Goal: Task Accomplishment & Management: Use online tool/utility

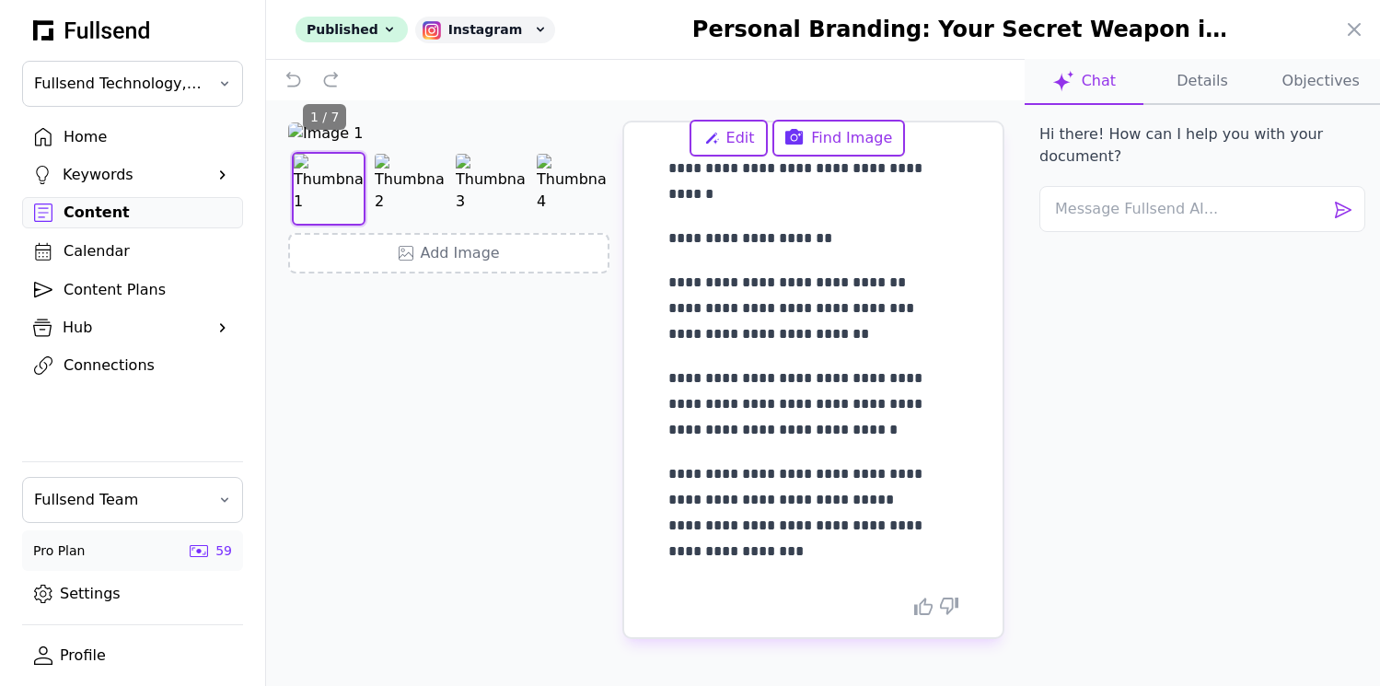
click at [104, 215] on div at bounding box center [690, 343] width 1380 height 686
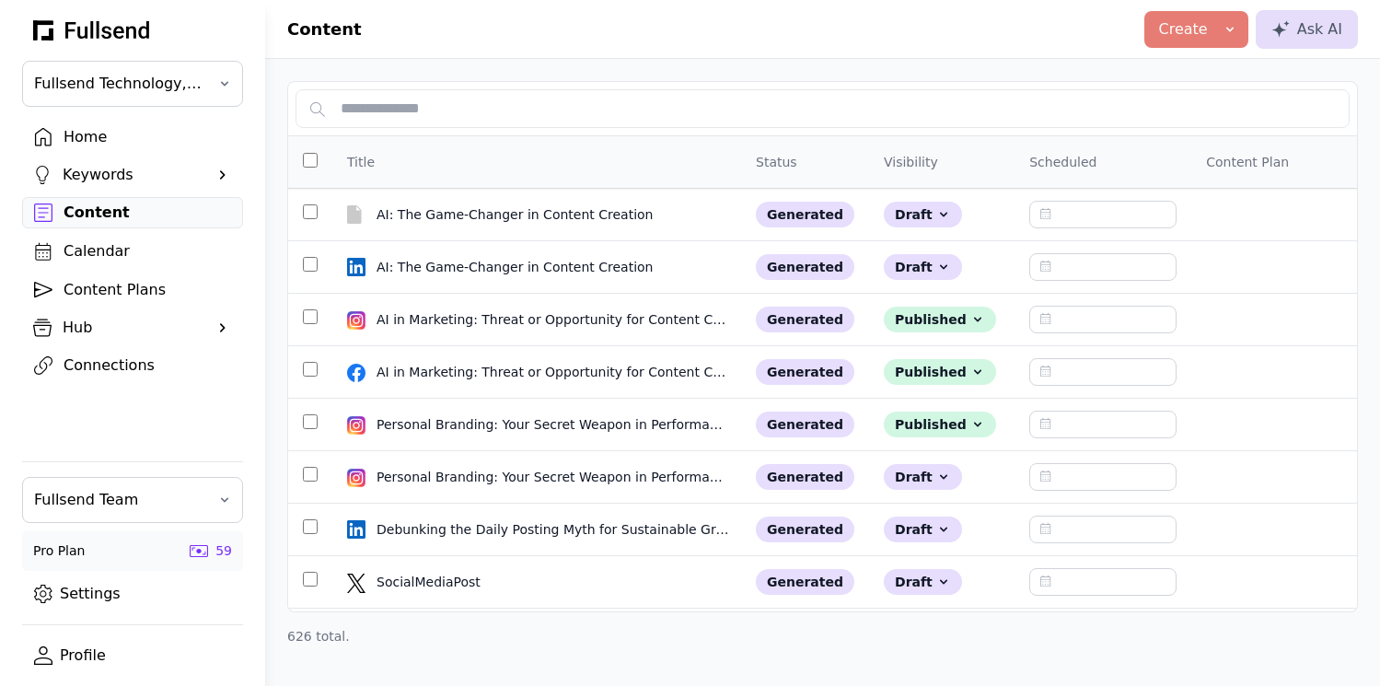
click at [94, 214] on div "Content" at bounding box center [148, 213] width 168 height 22
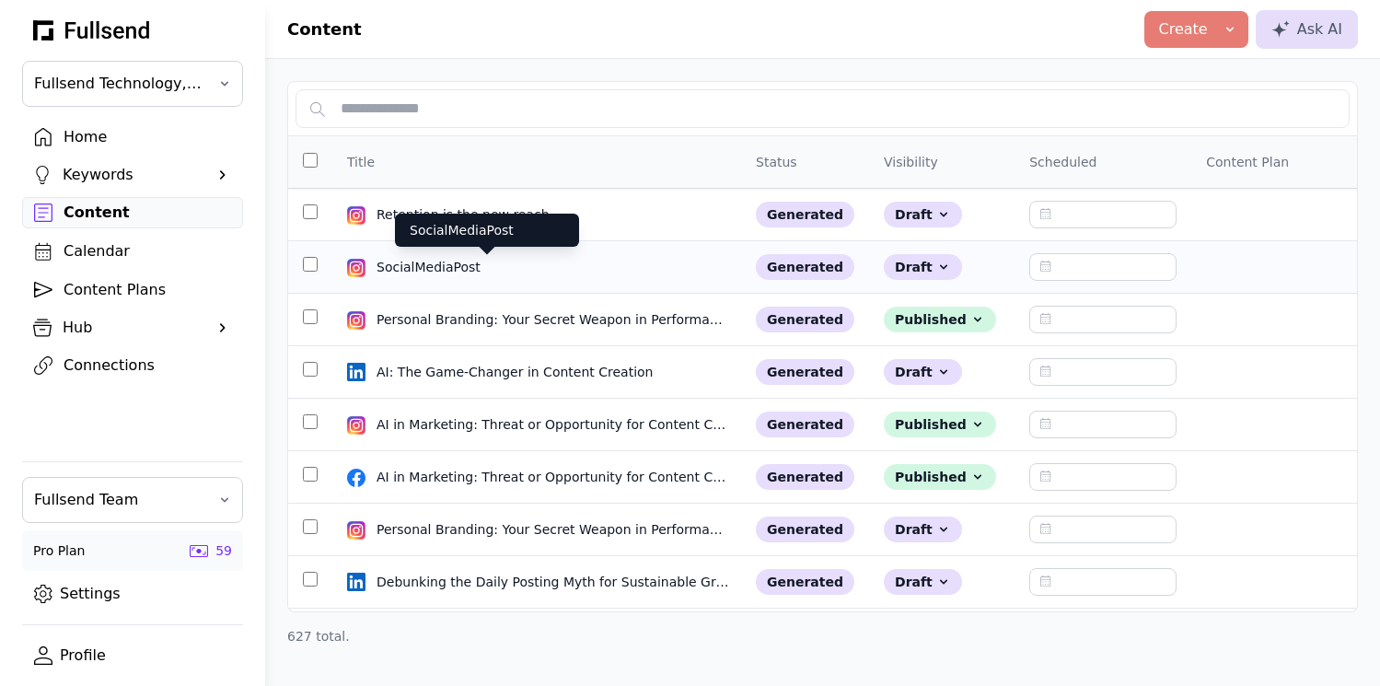
click at [473, 268] on div "SocialMediaPost" at bounding box center [486, 267] width 221 height 18
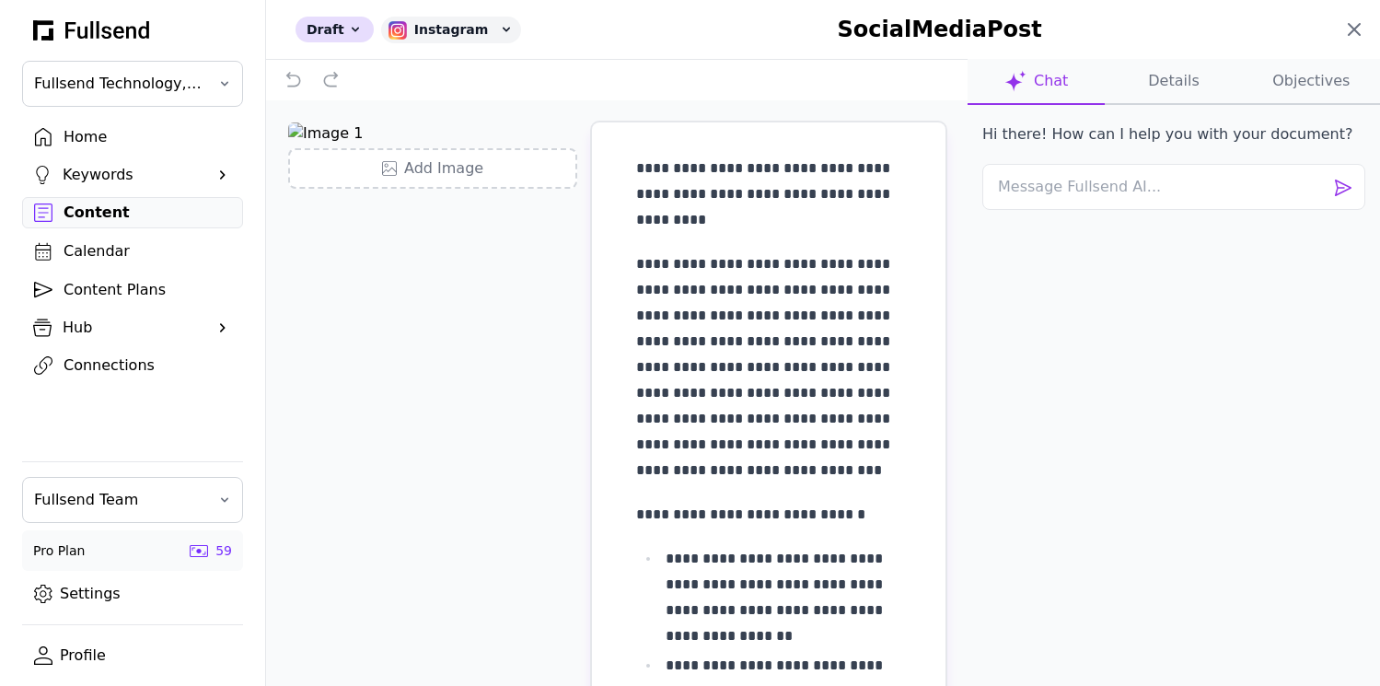
click at [1349, 22] on icon at bounding box center [1354, 29] width 22 height 22
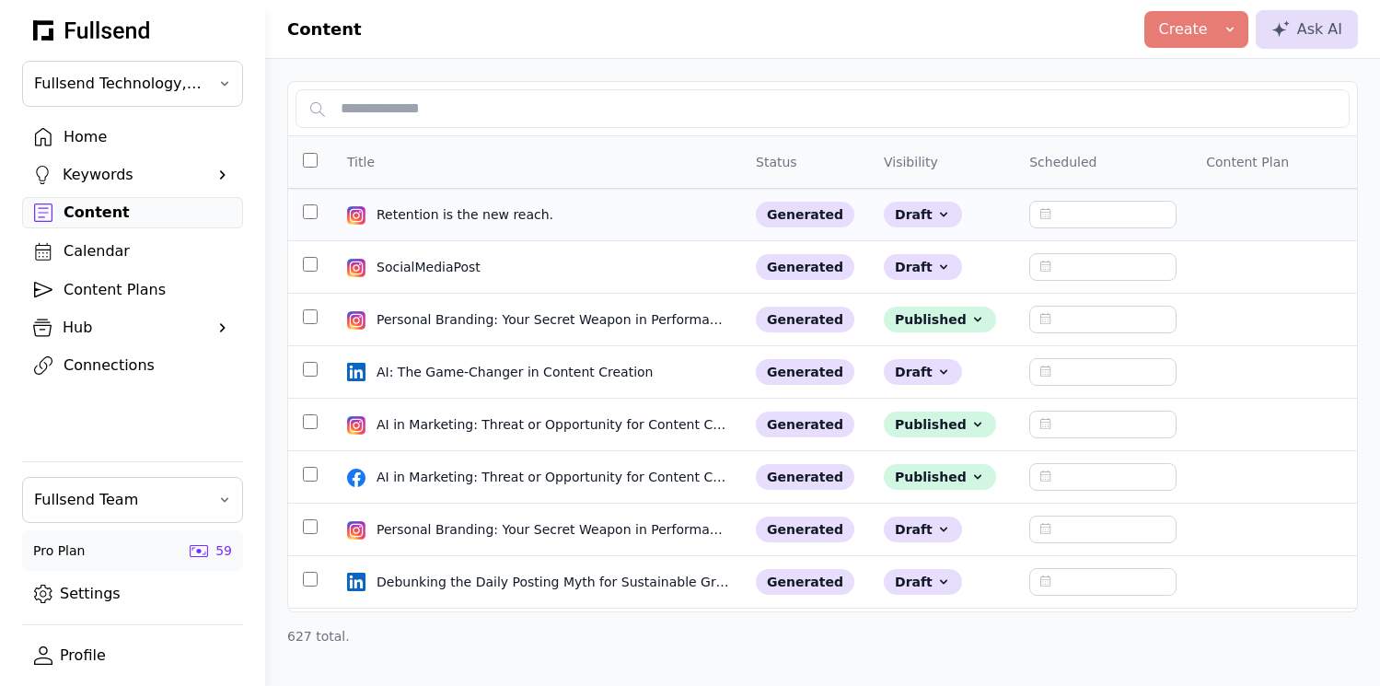
click at [488, 232] on td "Retention is the new reach. Retention is the new reach." at bounding box center [536, 215] width 409 height 52
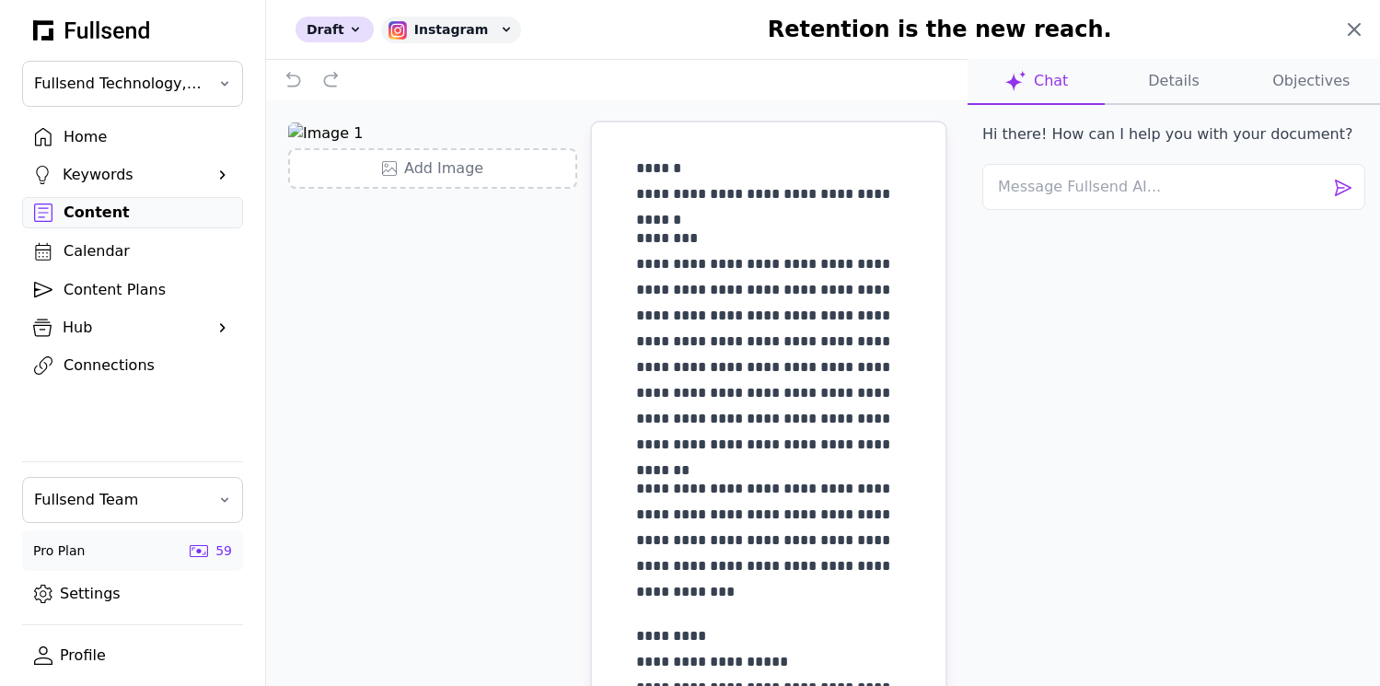
click at [1354, 30] on icon at bounding box center [1354, 29] width 22 height 22
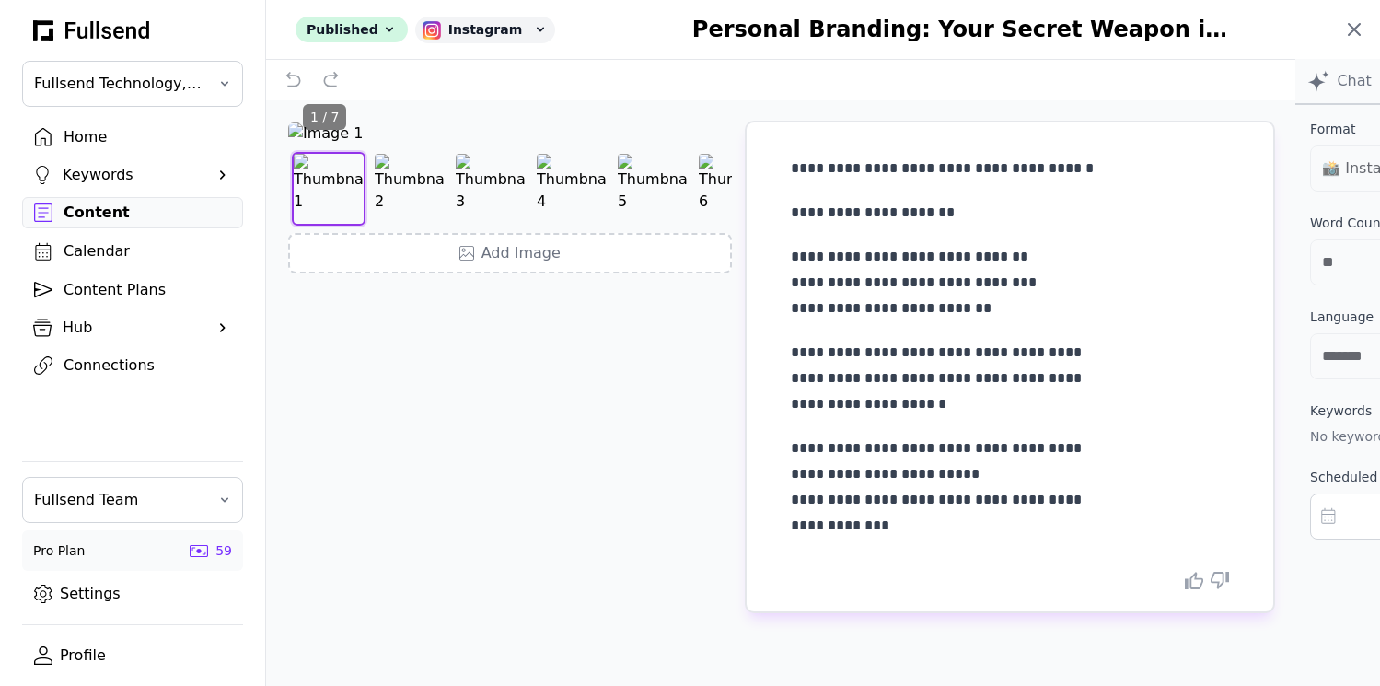
click at [1352, 31] on icon at bounding box center [1353, 29] width 11 height 11
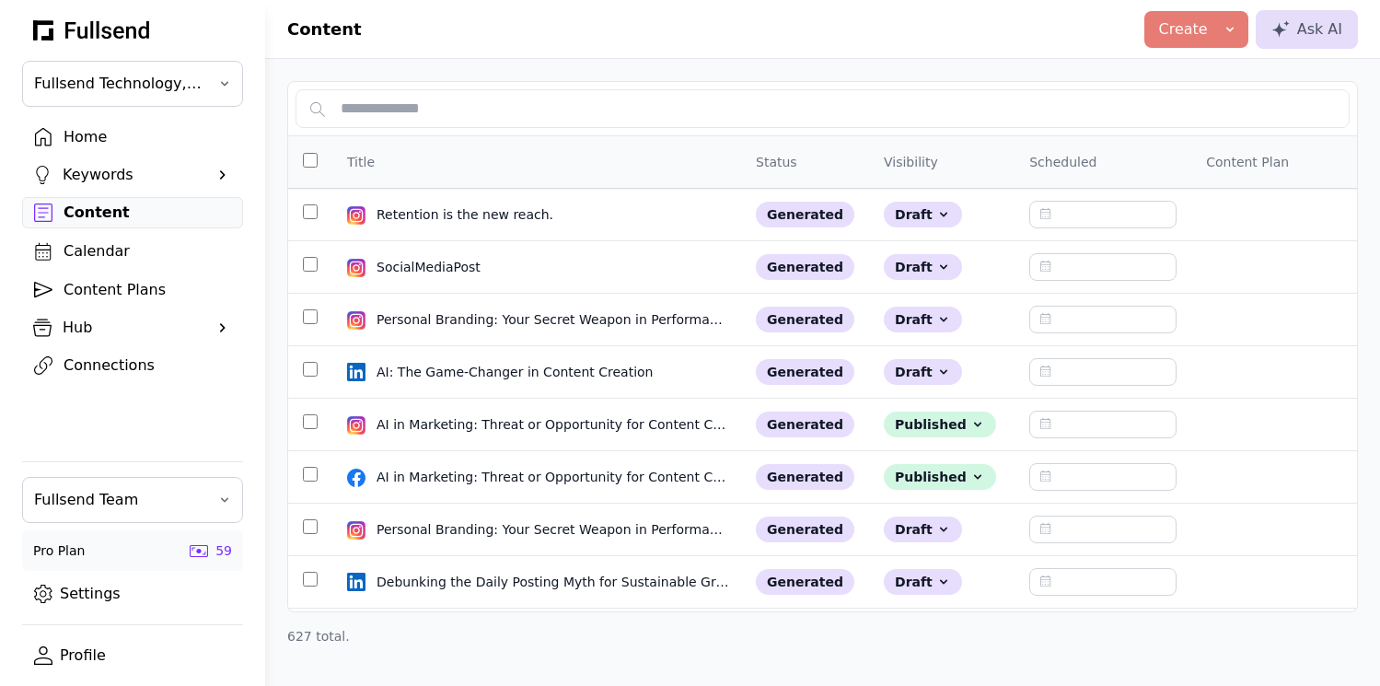
click at [87, 144] on div "Home" at bounding box center [148, 137] width 168 height 22
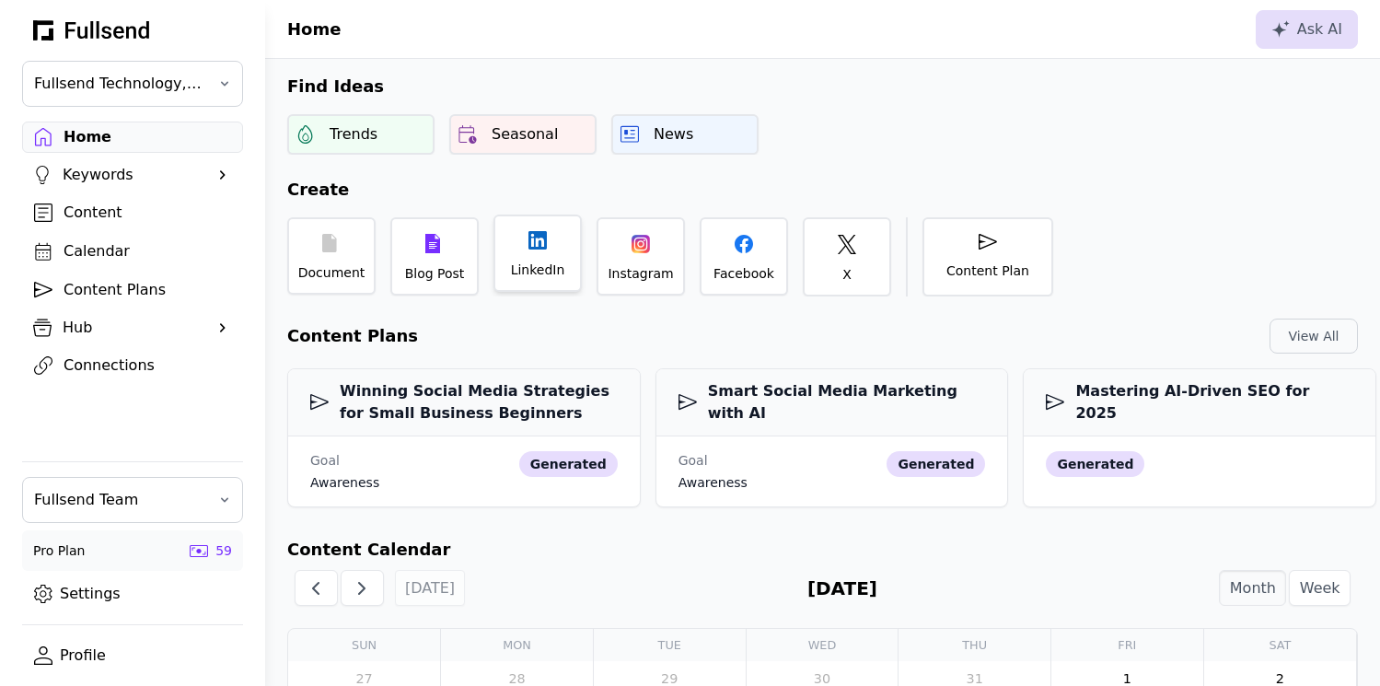
click at [521, 264] on div "LinkedIn" at bounding box center [538, 269] width 54 height 18
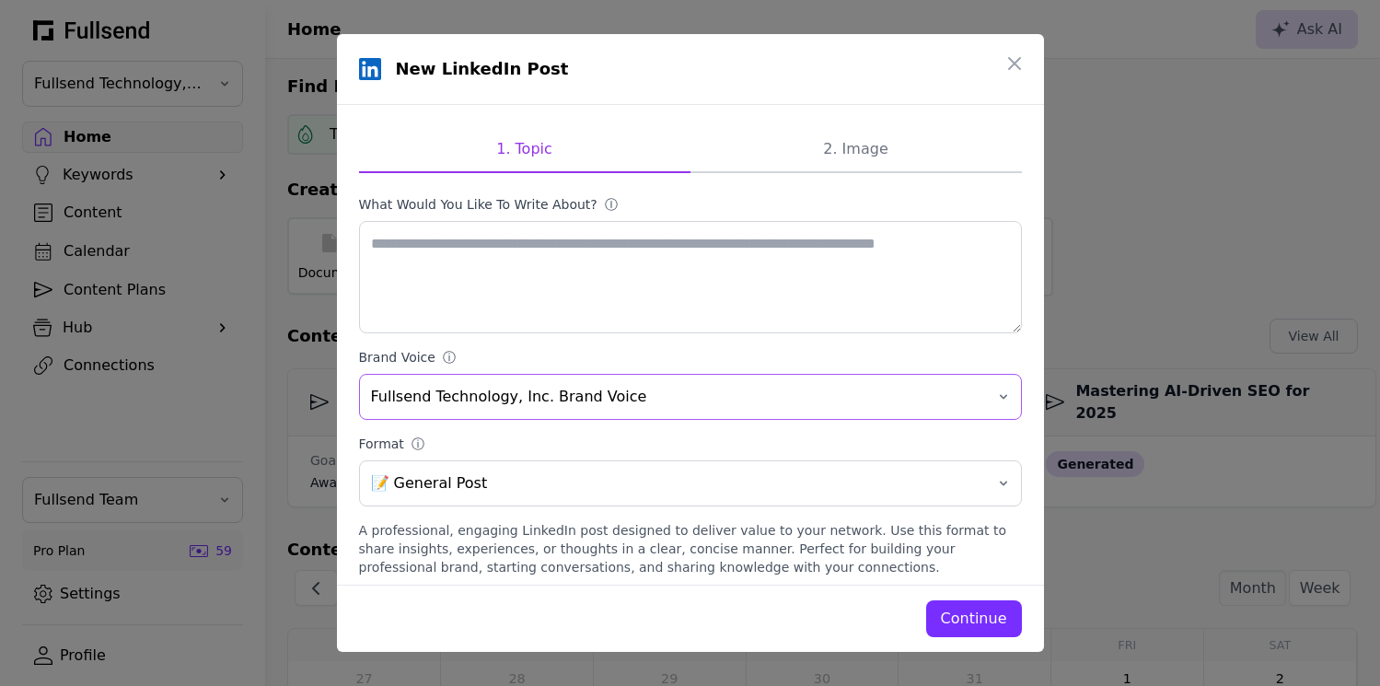
click at [532, 392] on span "Fullsend Technology, Inc. Brand Voice" at bounding box center [677, 397] width 613 height 22
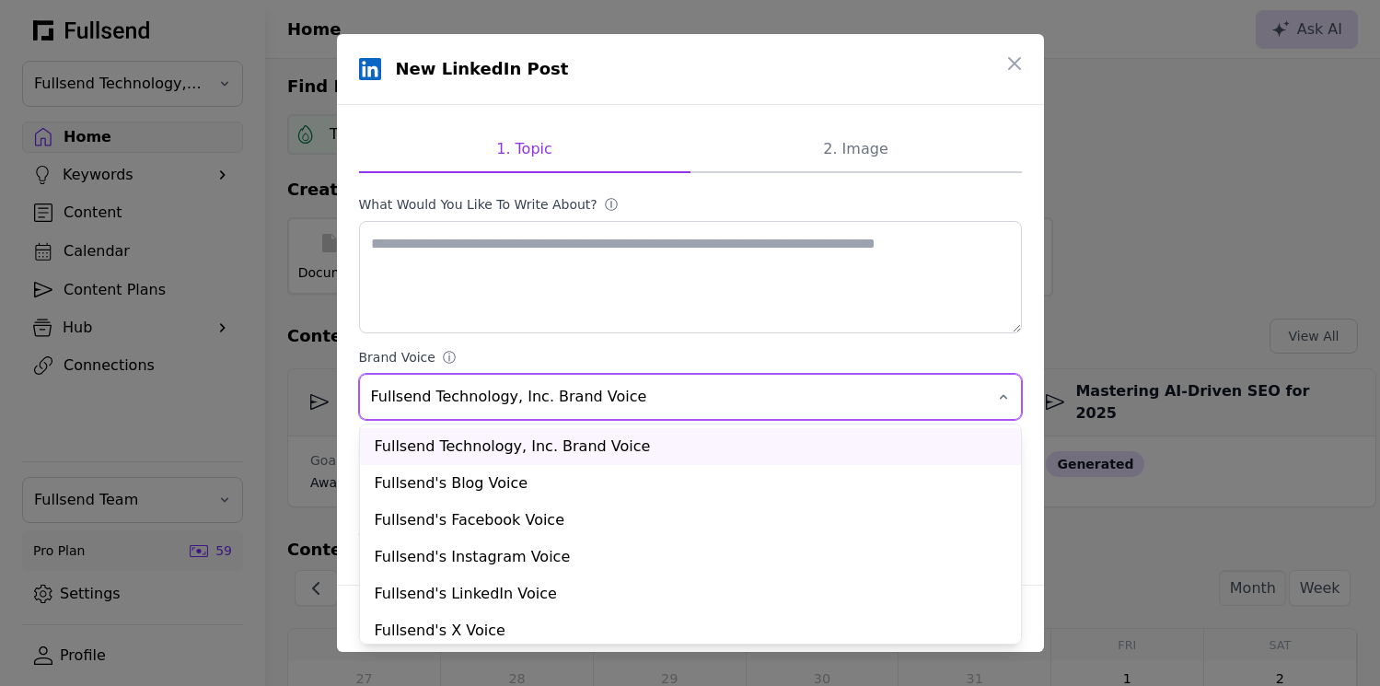
click at [532, 392] on span "Fullsend Technology, Inc. Brand Voice" at bounding box center [677, 397] width 613 height 22
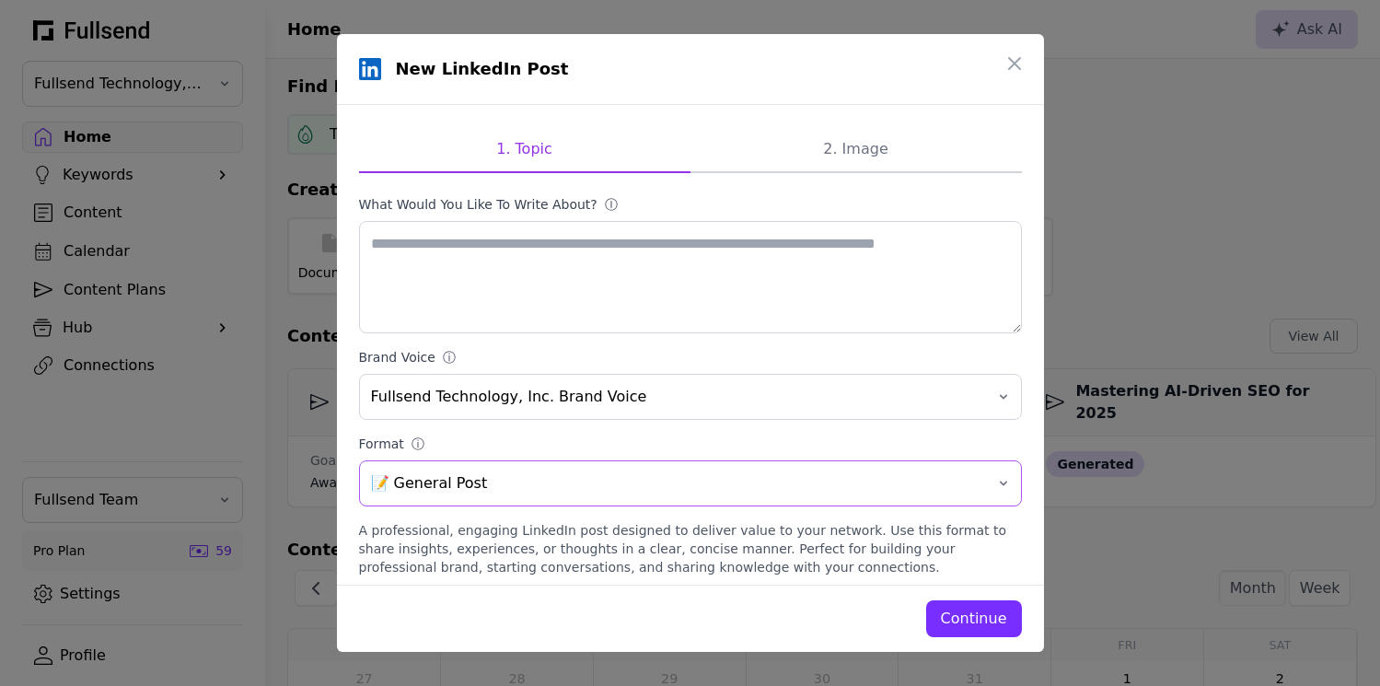
click at [515, 470] on button "📝 General Post" at bounding box center [690, 483] width 663 height 46
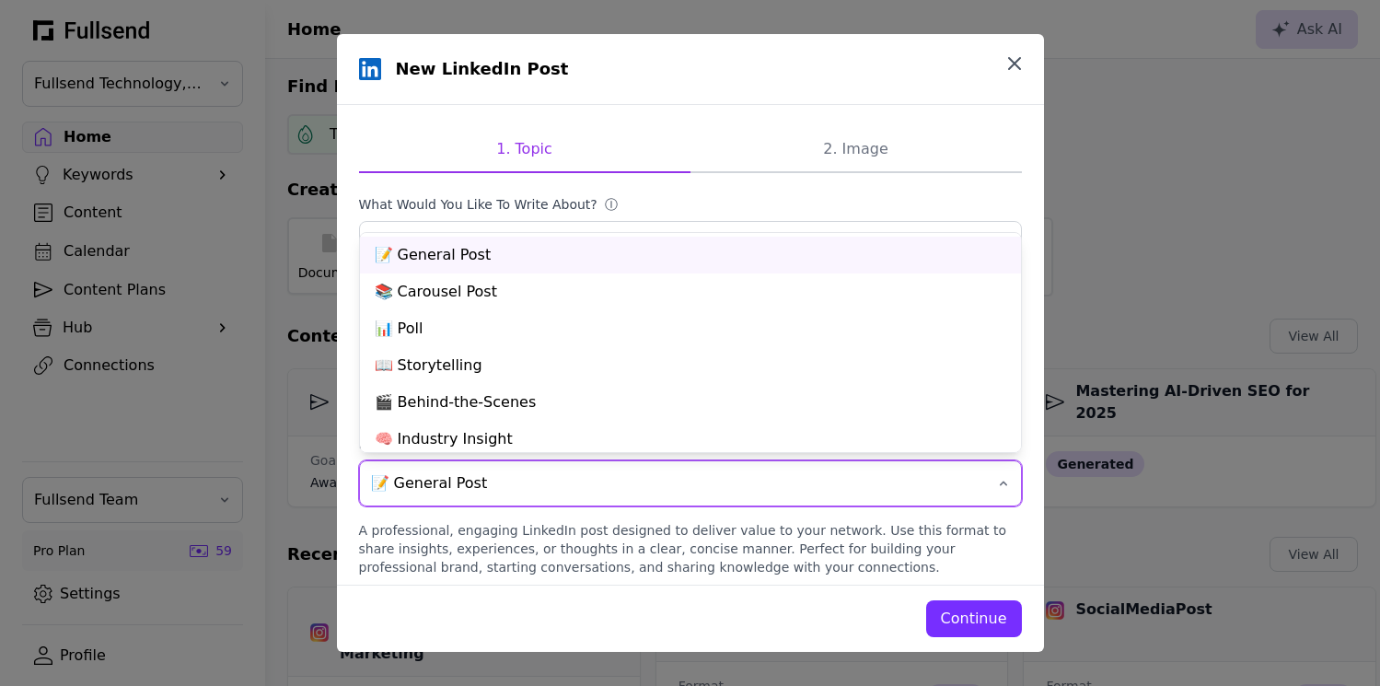
click at [1016, 64] on icon "button" at bounding box center [1014, 63] width 22 height 22
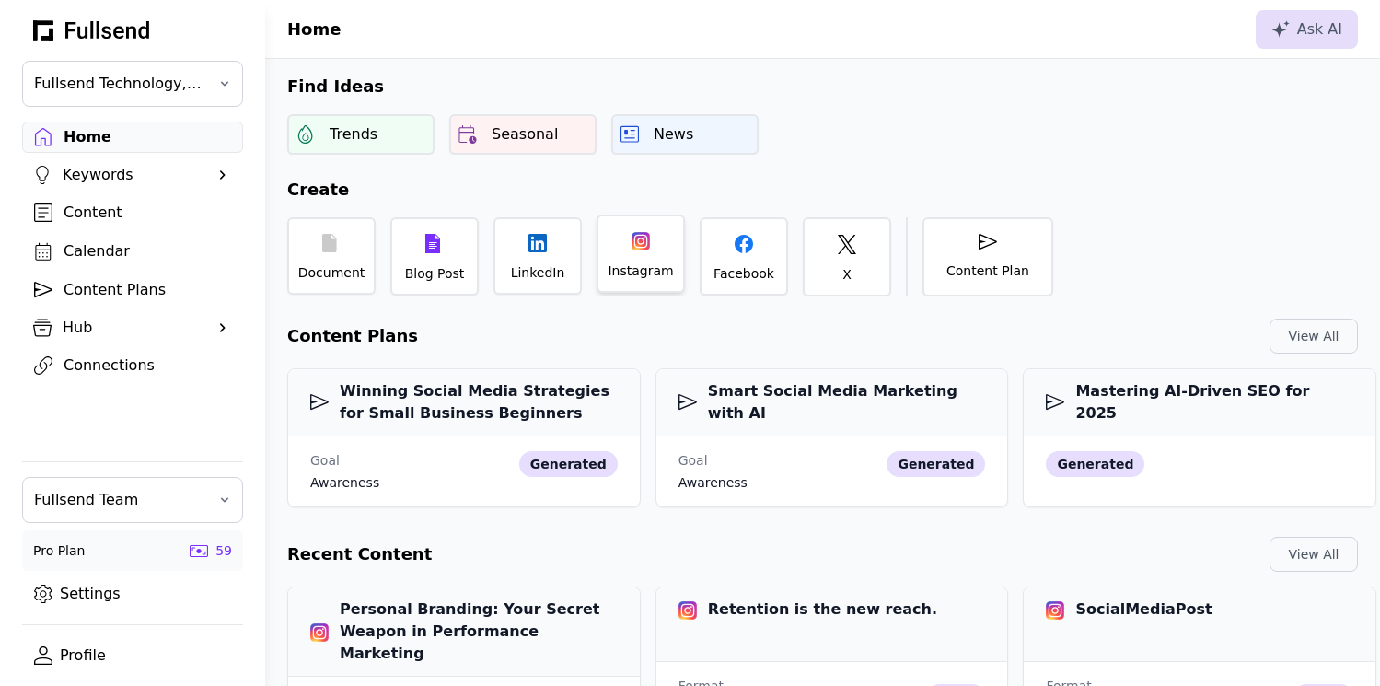
click at [630, 276] on div "Instagram" at bounding box center [639, 270] width 65 height 18
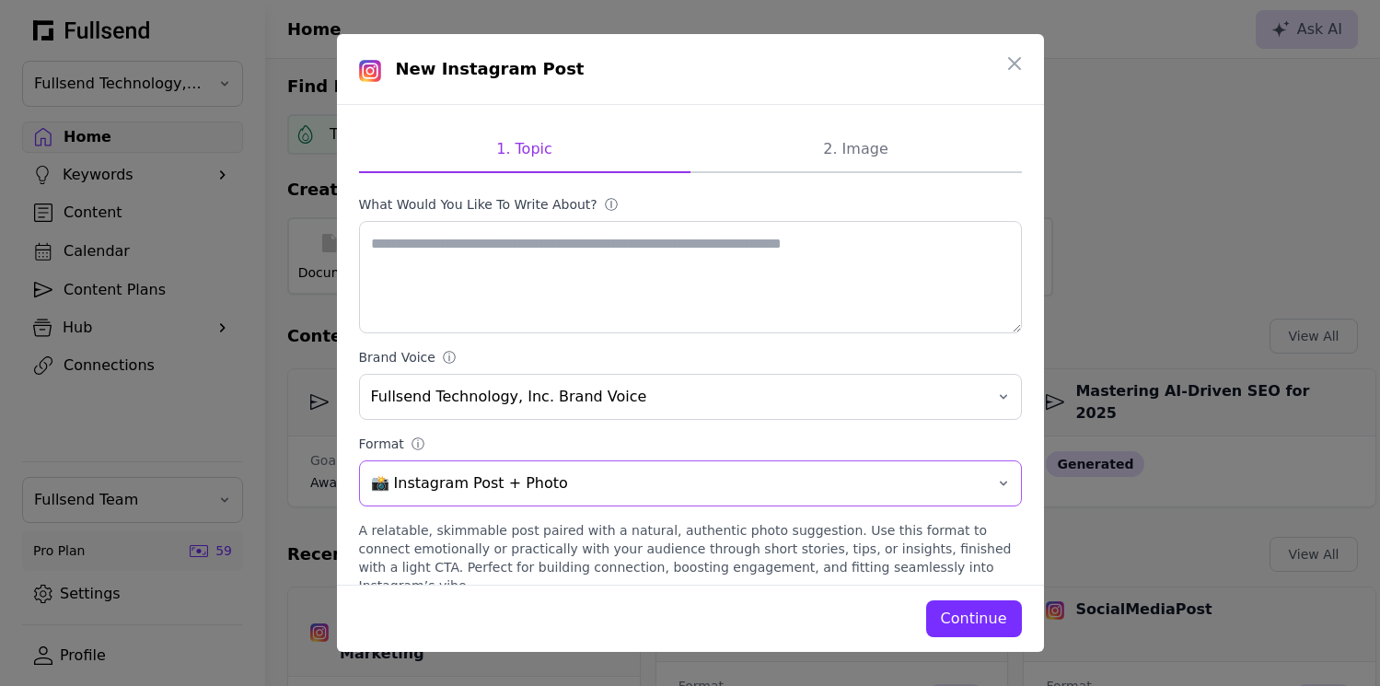
click at [515, 476] on span "📸 Instagram Post + Photo" at bounding box center [677, 483] width 613 height 22
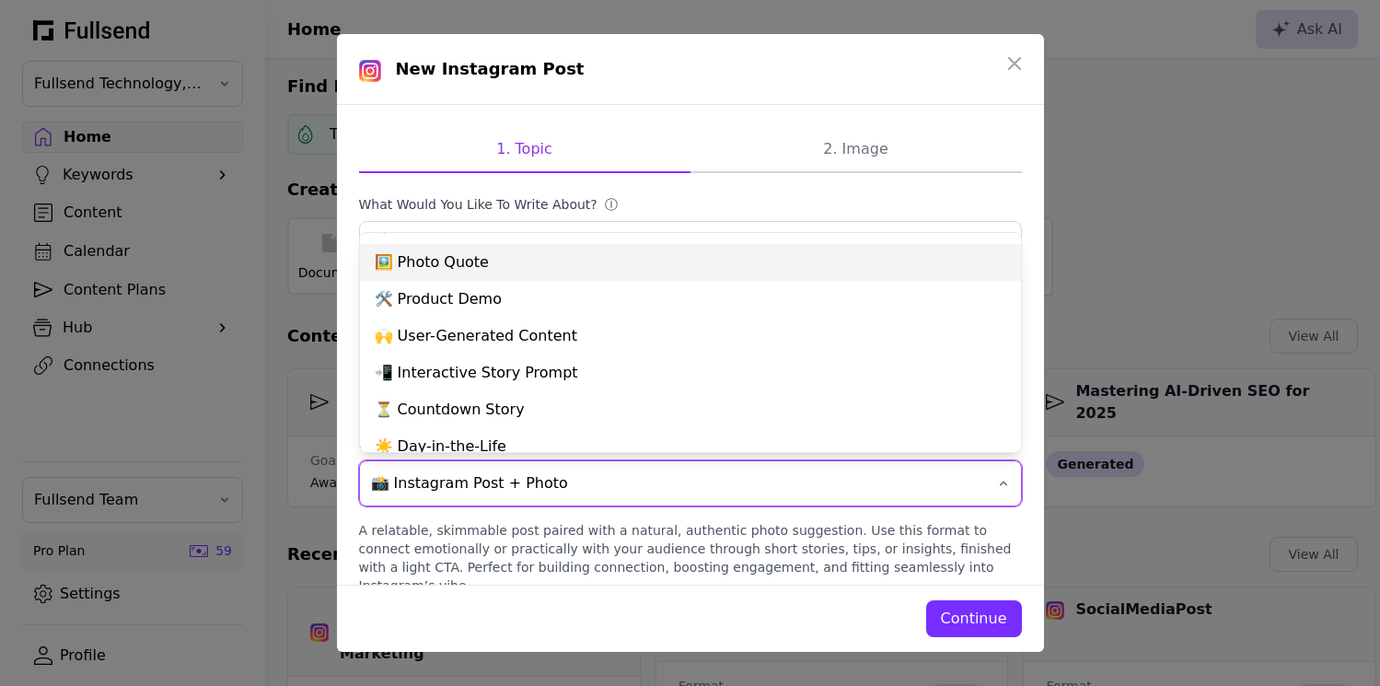
scroll to position [156, 0]
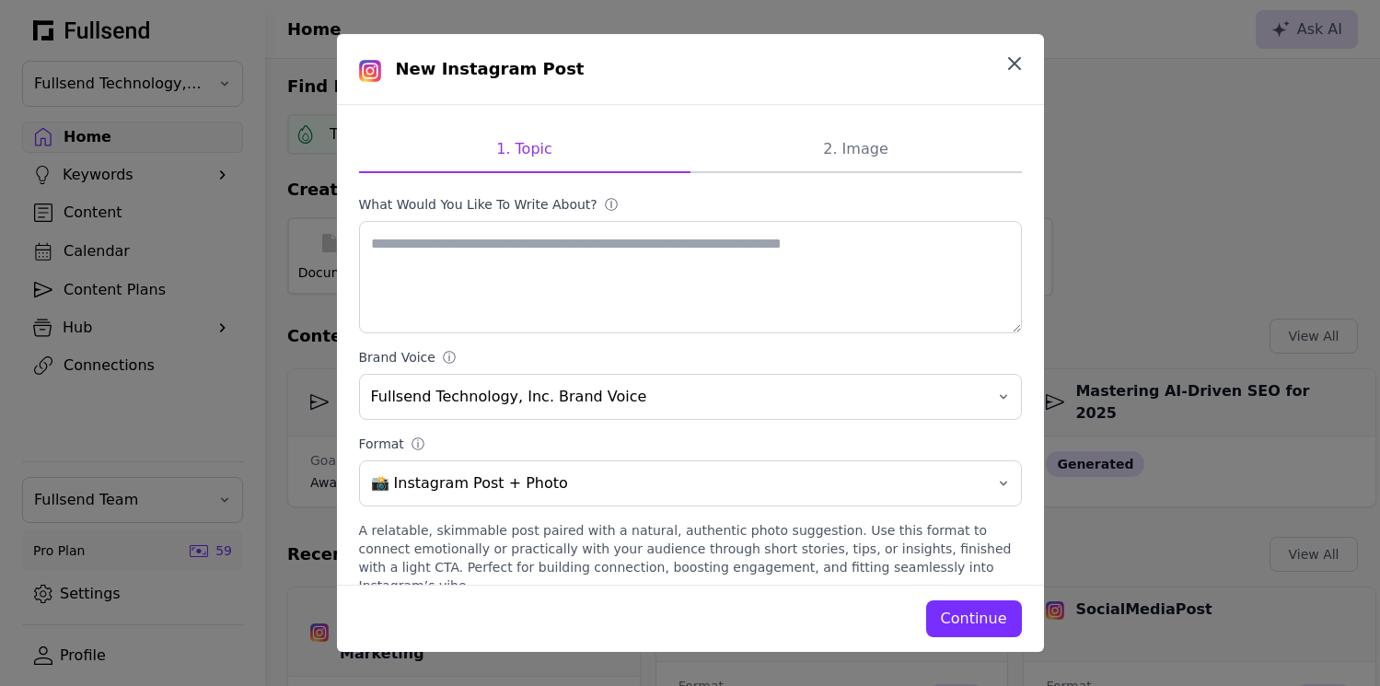
click at [1017, 55] on icon "button" at bounding box center [1014, 63] width 22 height 22
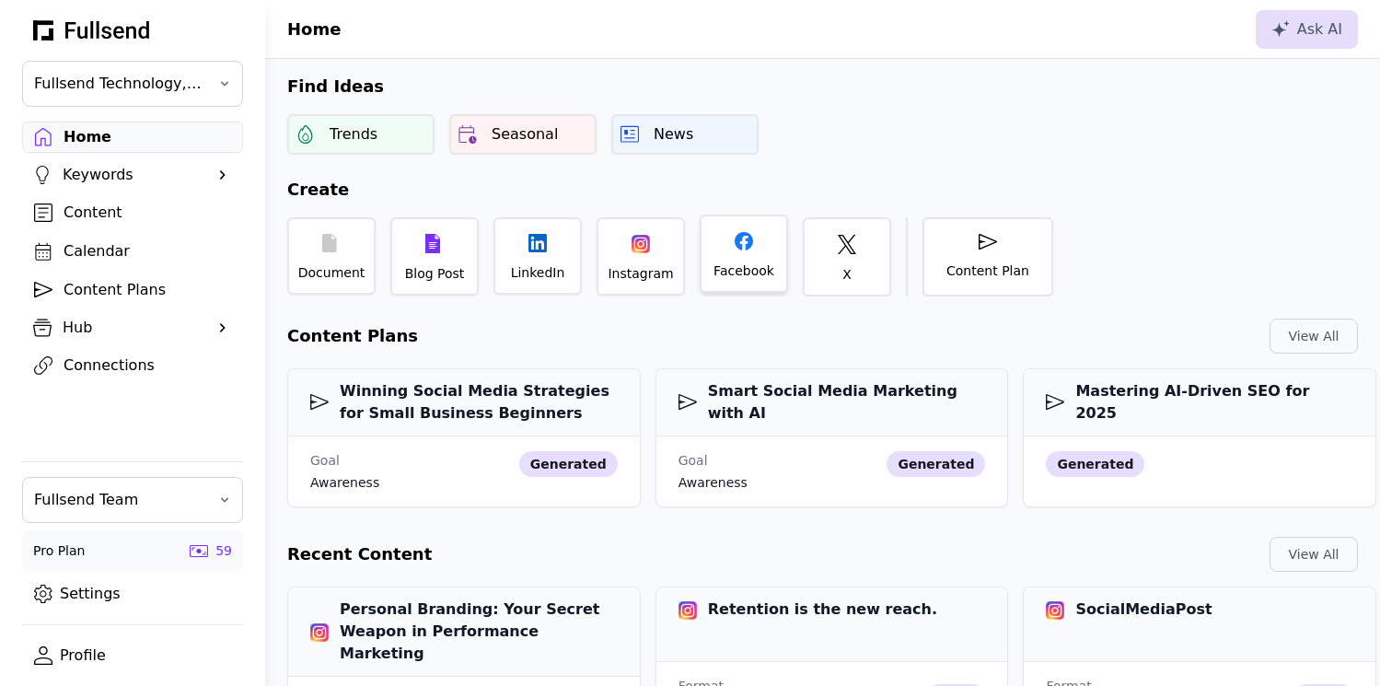
click at [736, 248] on icon at bounding box center [743, 241] width 18 height 18
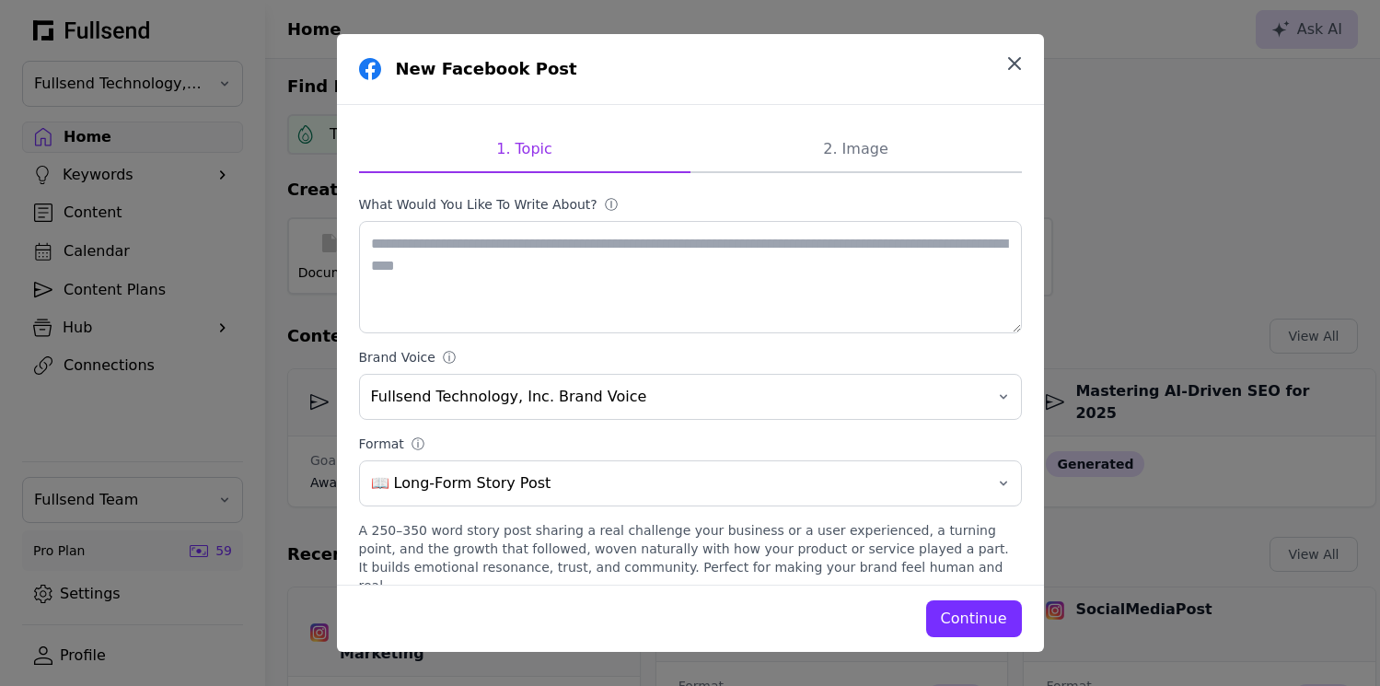
click at [1014, 61] on icon "button" at bounding box center [1014, 63] width 22 height 22
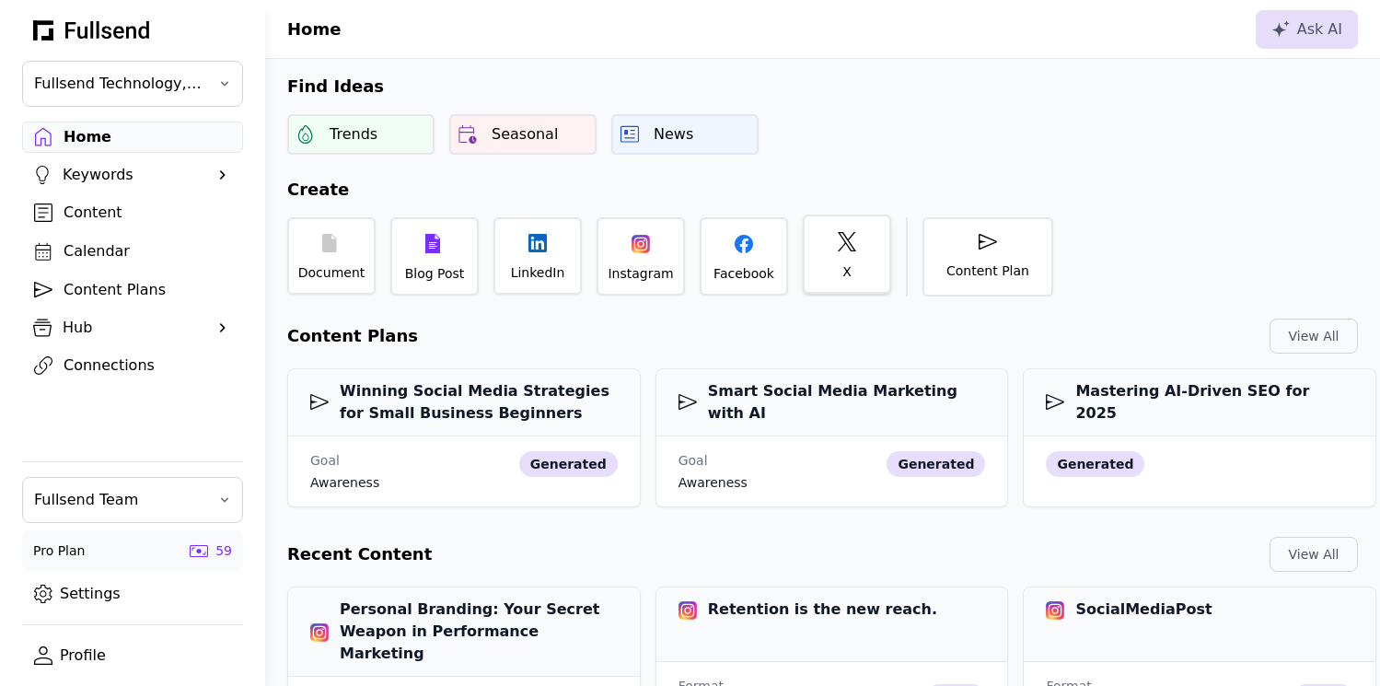
click at [838, 260] on div "X" at bounding box center [847, 253] width 88 height 79
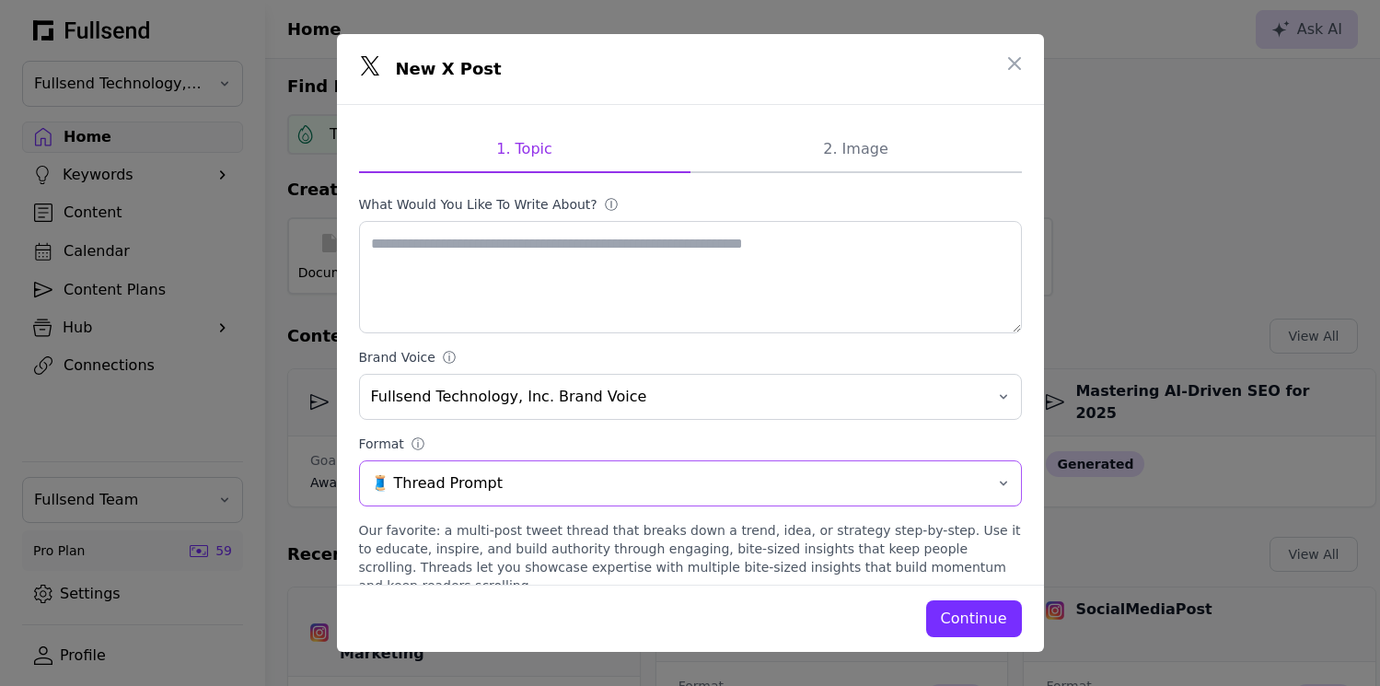
click at [509, 486] on span "🧵 Thread Prompt" at bounding box center [677, 483] width 613 height 22
click at [1019, 63] on icon "button" at bounding box center [1014, 63] width 22 height 22
